Goal: Task Accomplishment & Management: Complete application form

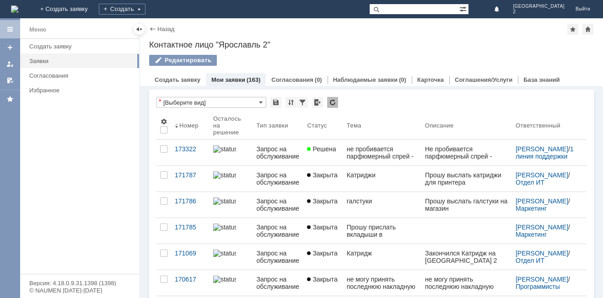
click at [231, 79] on link "Мои заявки" at bounding box center [228, 79] width 34 height 7
click at [172, 62] on div "Редактировать" at bounding box center [183, 60] width 68 height 11
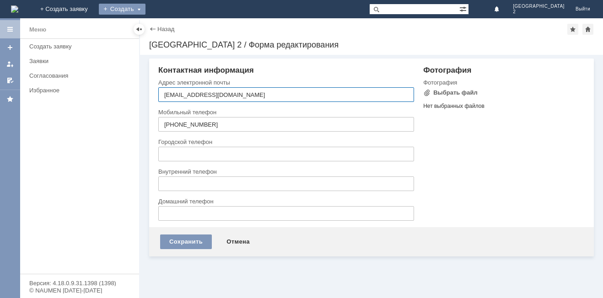
click at [145, 7] on div "Создать" at bounding box center [122, 9] width 47 height 11
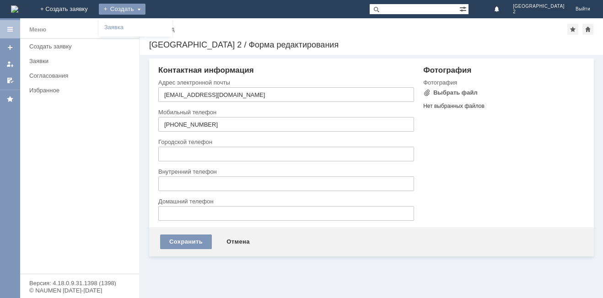
click at [145, 7] on div "Создать" at bounding box center [122, 9] width 47 height 11
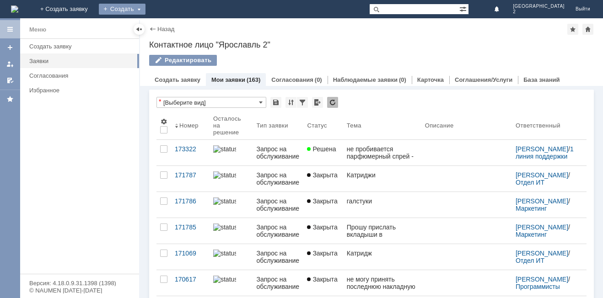
click at [145, 10] on div "Создать" at bounding box center [122, 9] width 47 height 11
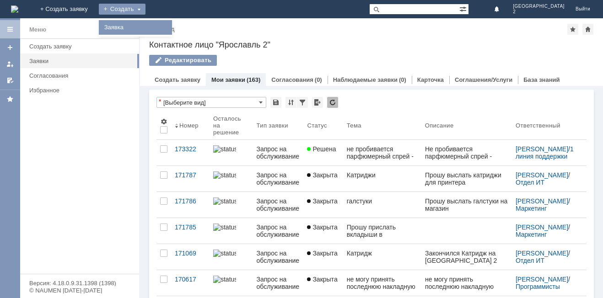
click at [170, 28] on link "Заявка" at bounding box center [136, 27] width 70 height 11
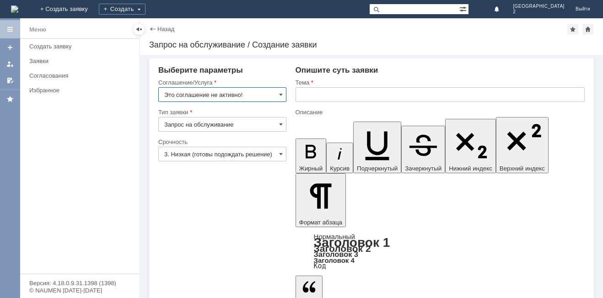
click at [334, 91] on input "text" at bounding box center [440, 94] width 289 height 15
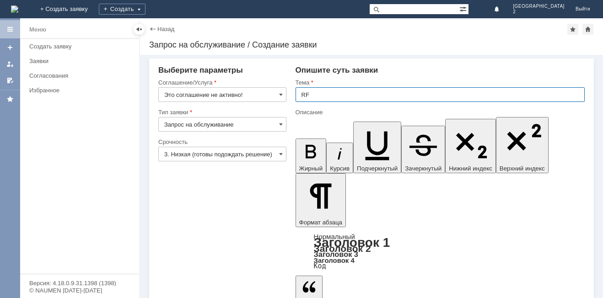
type input "R"
type input "к"
type input "[PERSON_NAME]"
type input "Канцелярия"
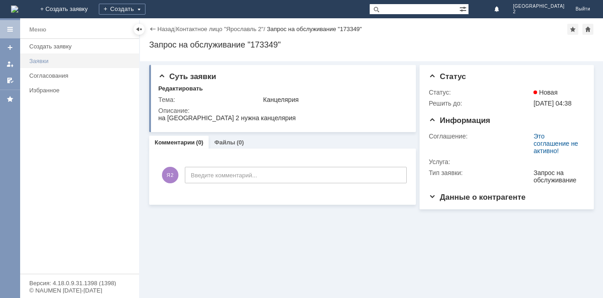
click at [42, 62] on div "Заявки" at bounding box center [81, 61] width 104 height 7
